Goal: Task Accomplishment & Management: Complete application form

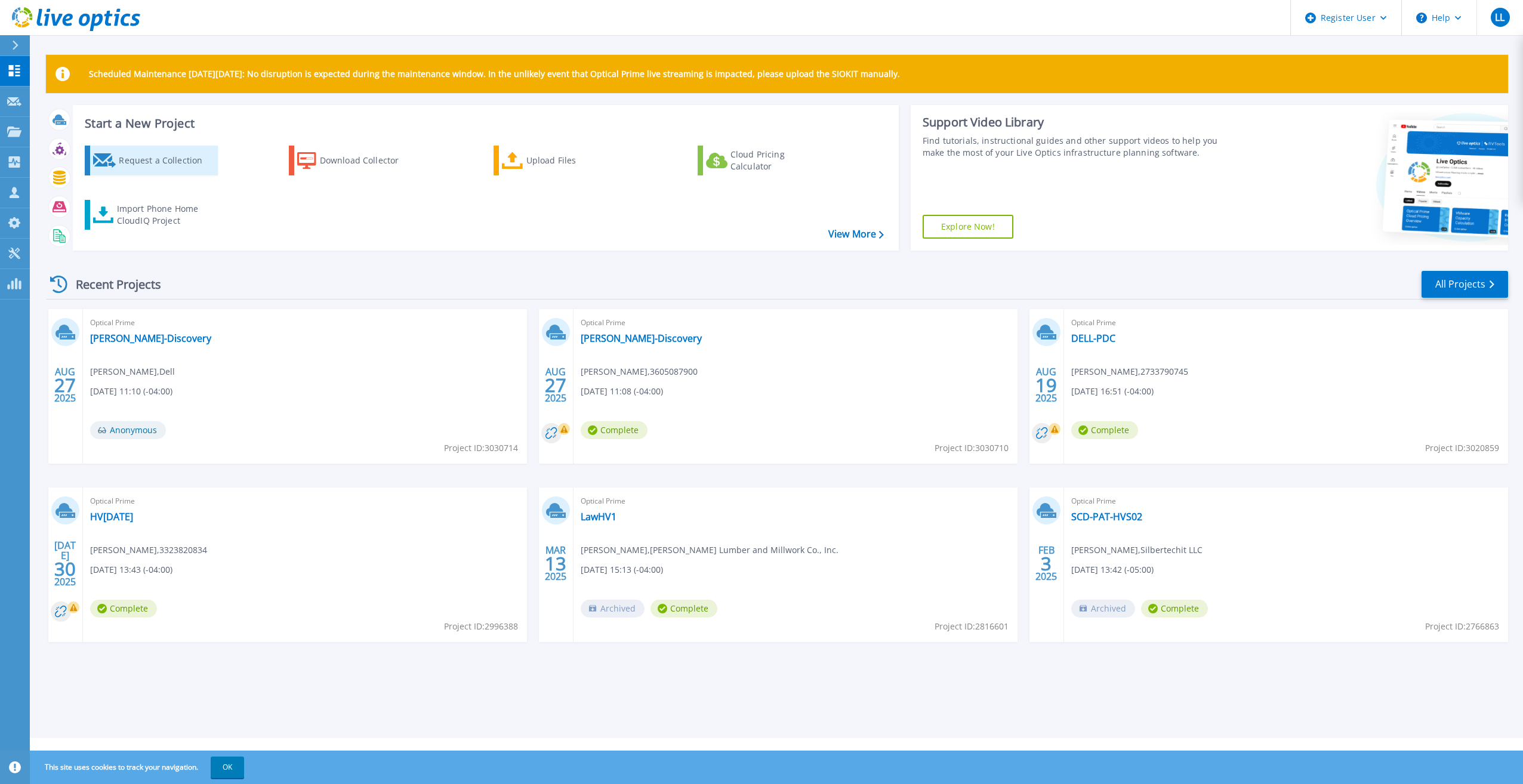
click at [141, 169] on div "Request a Collection" at bounding box center [166, 160] width 95 height 24
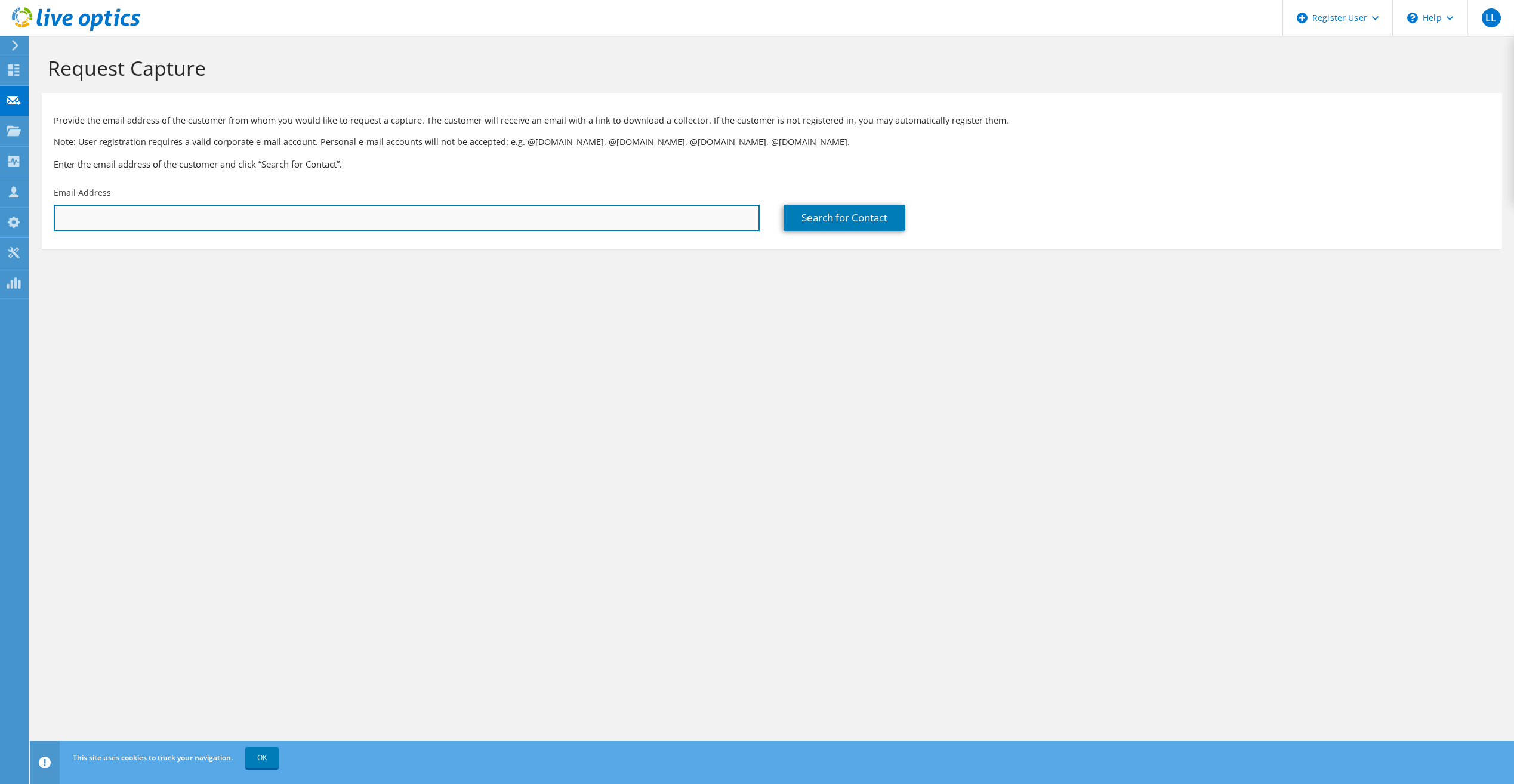
click at [336, 210] on input "text" at bounding box center [407, 218] width 706 height 26
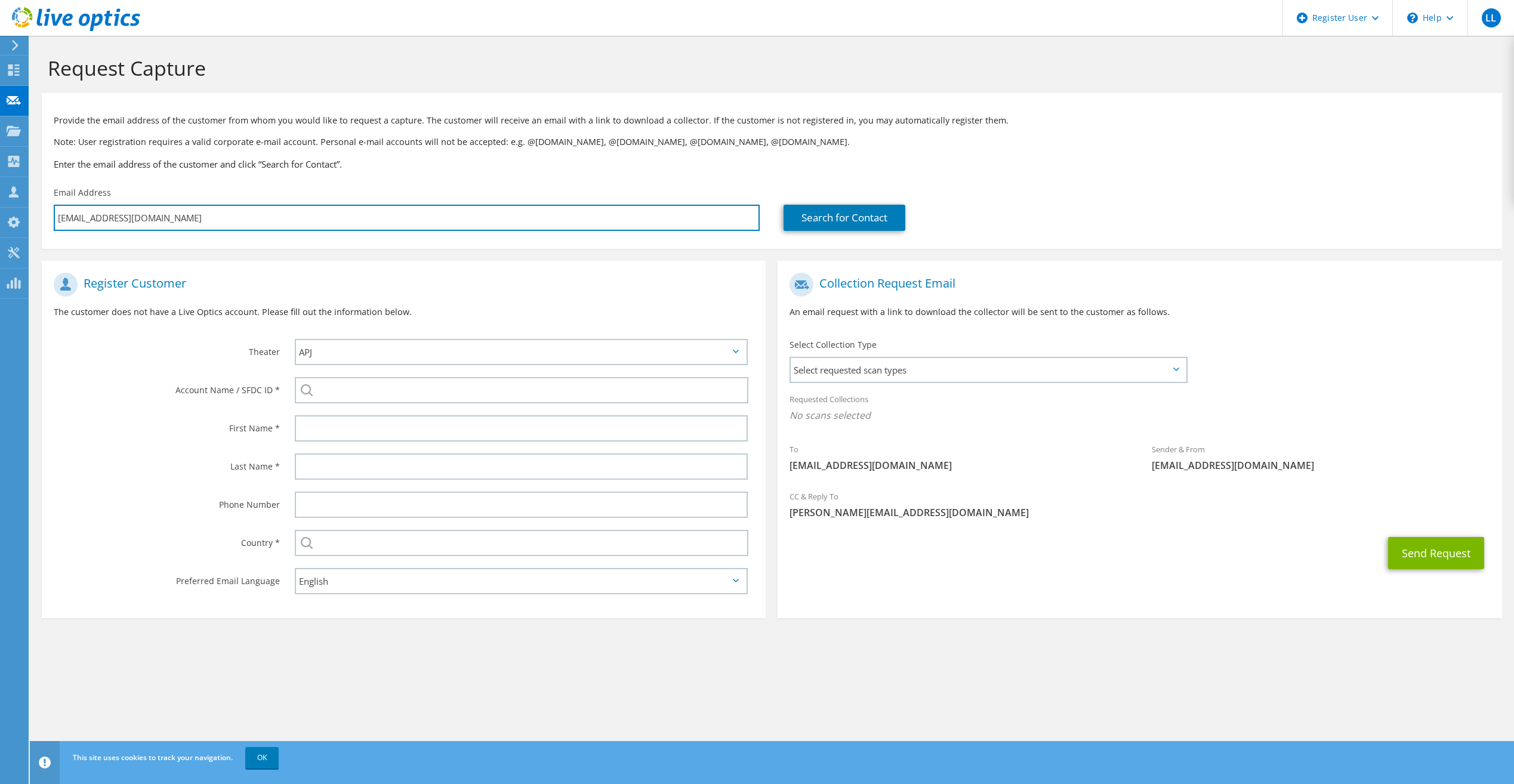
type input "treyt@cost-os.com"
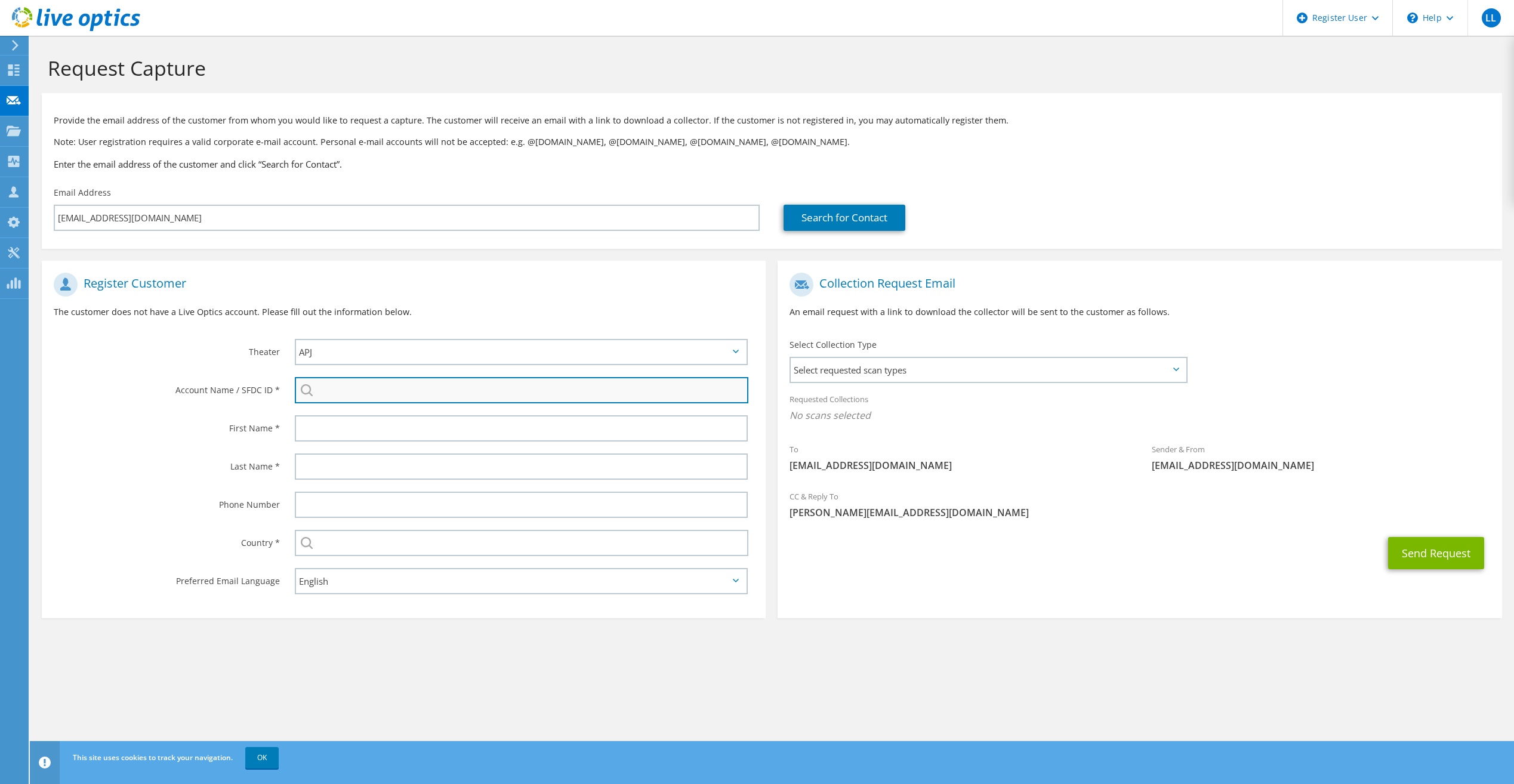
click at [461, 400] on input "search" at bounding box center [521, 390] width 454 height 26
paste input "3600642417"
type input "3600642417"
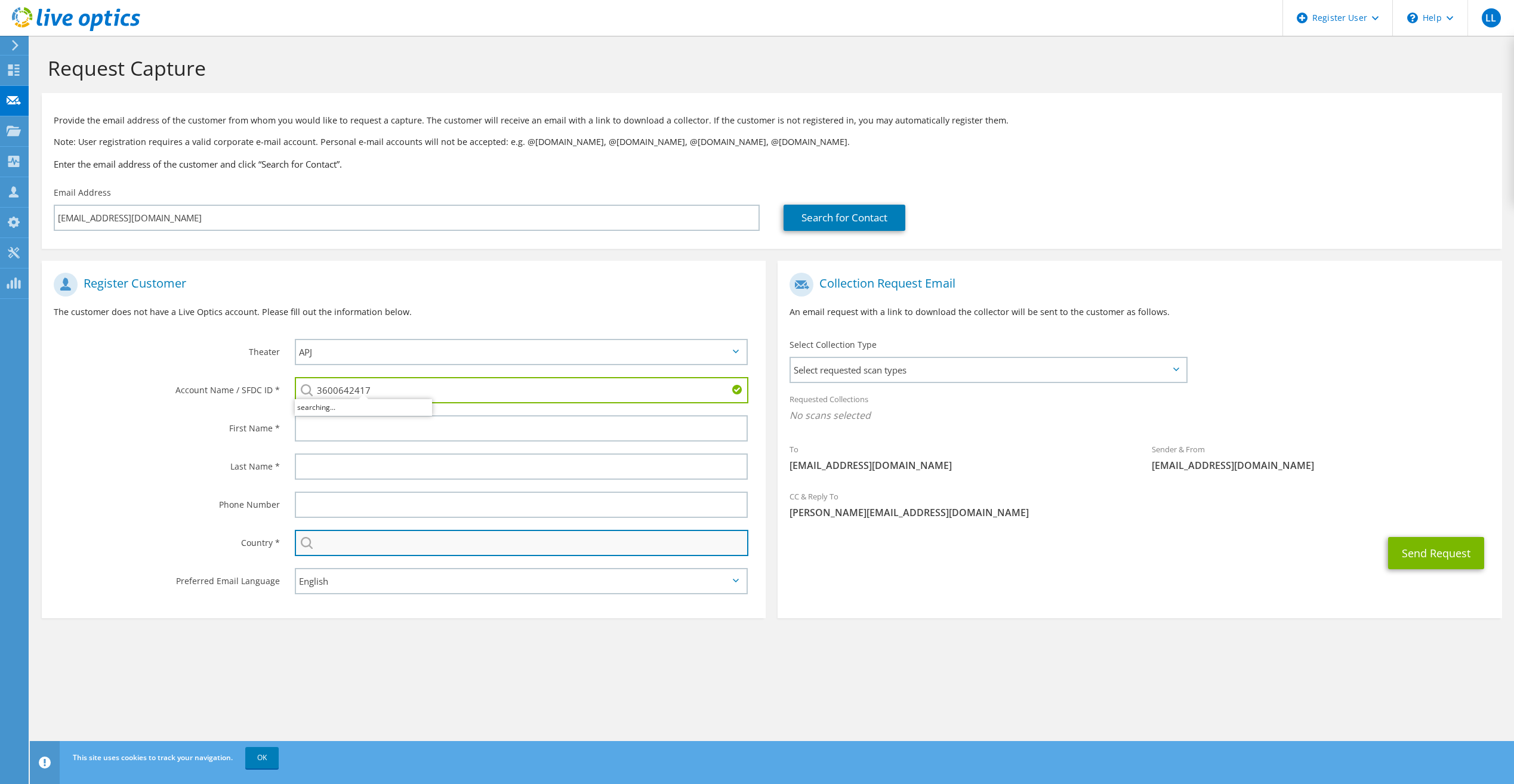
click at [370, 540] on input "text" at bounding box center [521, 543] width 454 height 26
click at [364, 564] on li "[GEOGRAPHIC_DATA]" at bounding box center [521, 564] width 452 height 17
type input "[GEOGRAPHIC_DATA]"
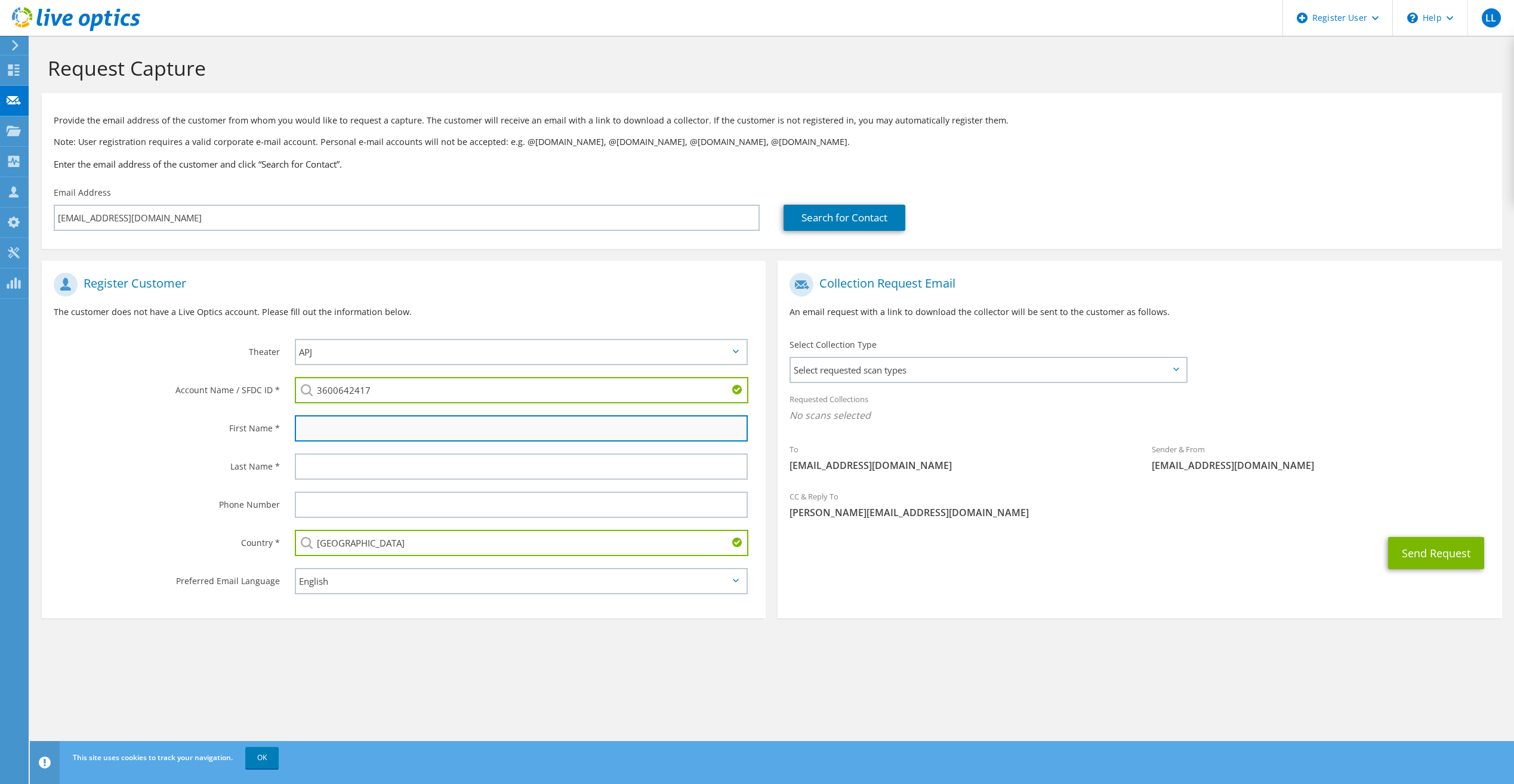
click at [360, 422] on input "text" at bounding box center [521, 428] width 453 height 26
type input "Trey"
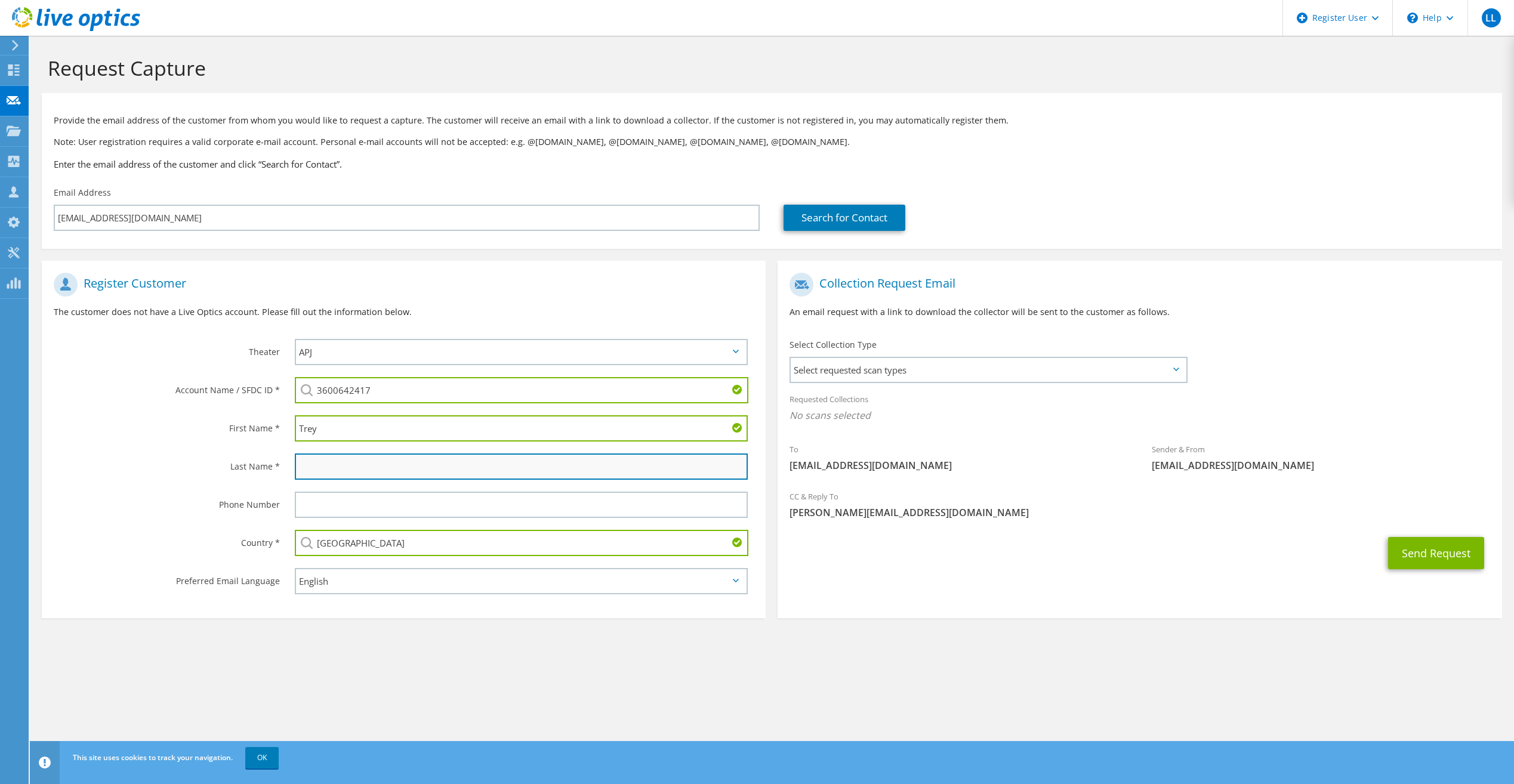
click at [566, 468] on input "text" at bounding box center [521, 466] width 453 height 26
type input "T"
click at [795, 539] on div "Send Request" at bounding box center [1139, 553] width 724 height 44
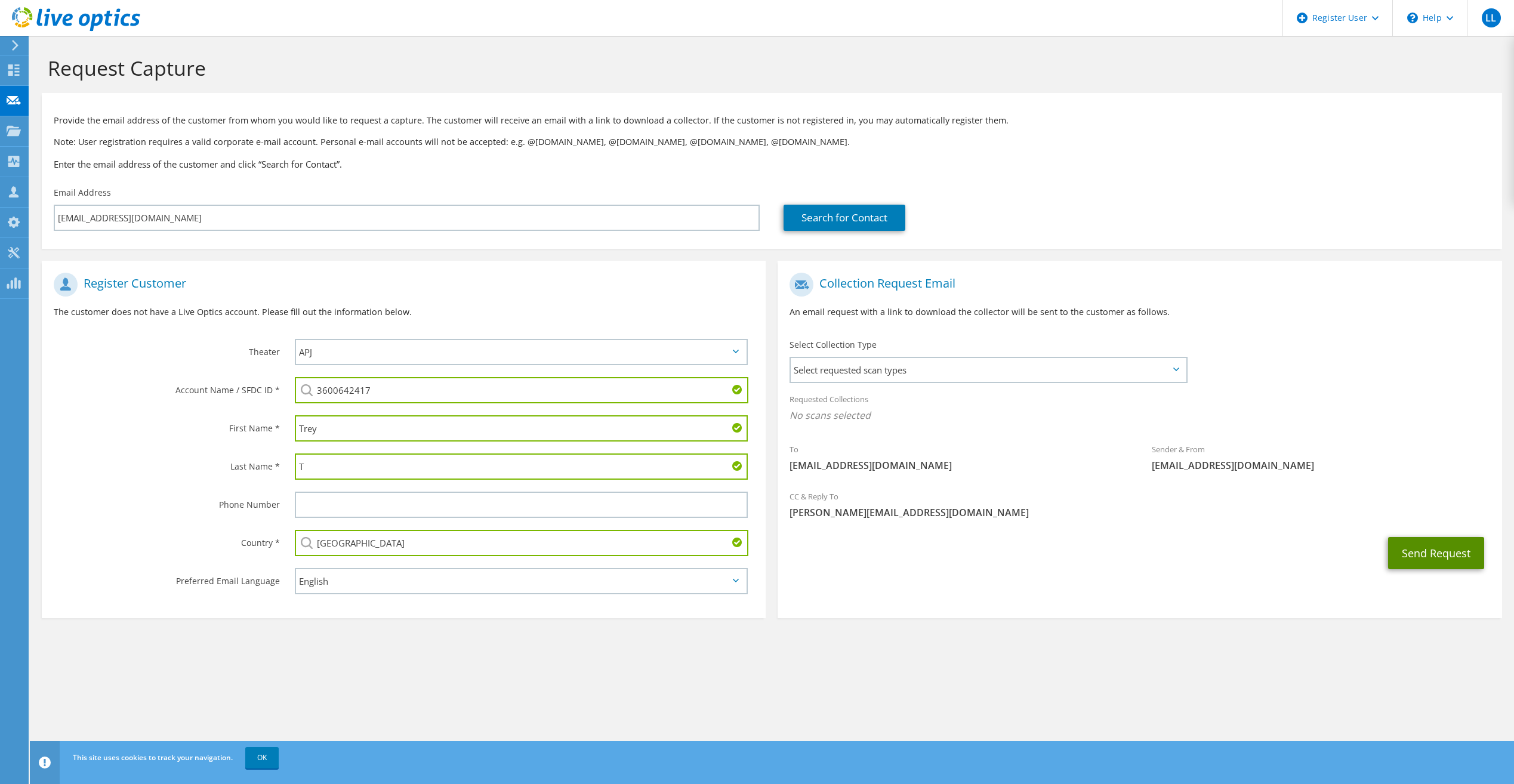
click at [1433, 557] on button "Send Request" at bounding box center [1436, 552] width 96 height 32
